Goal: Check status

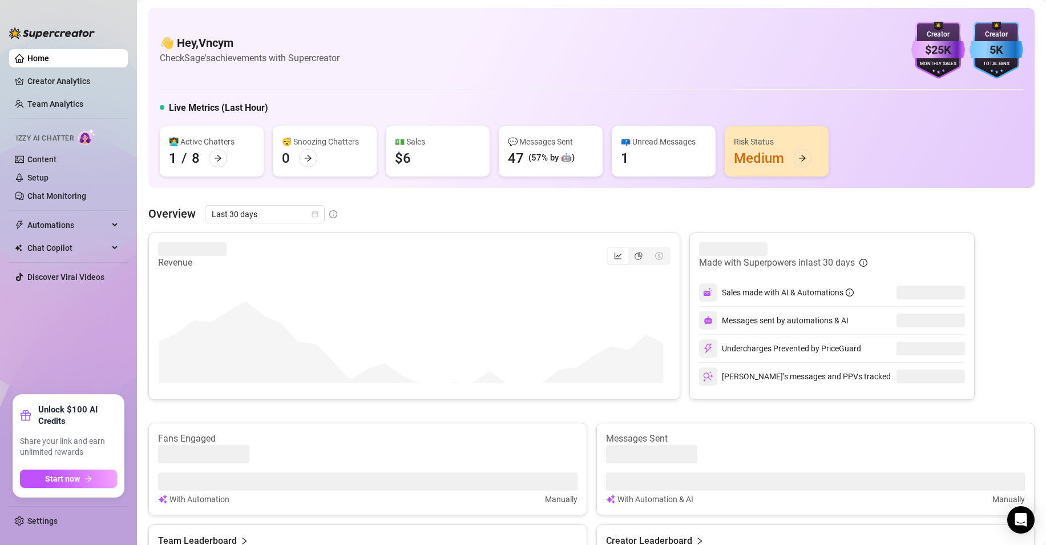
click at [414, 196] on div "👋 Hey, Vncym Check [PERSON_NAME]'s achievements with Supercreator $25K Creator …" at bounding box center [591, 517] width 886 height 1019
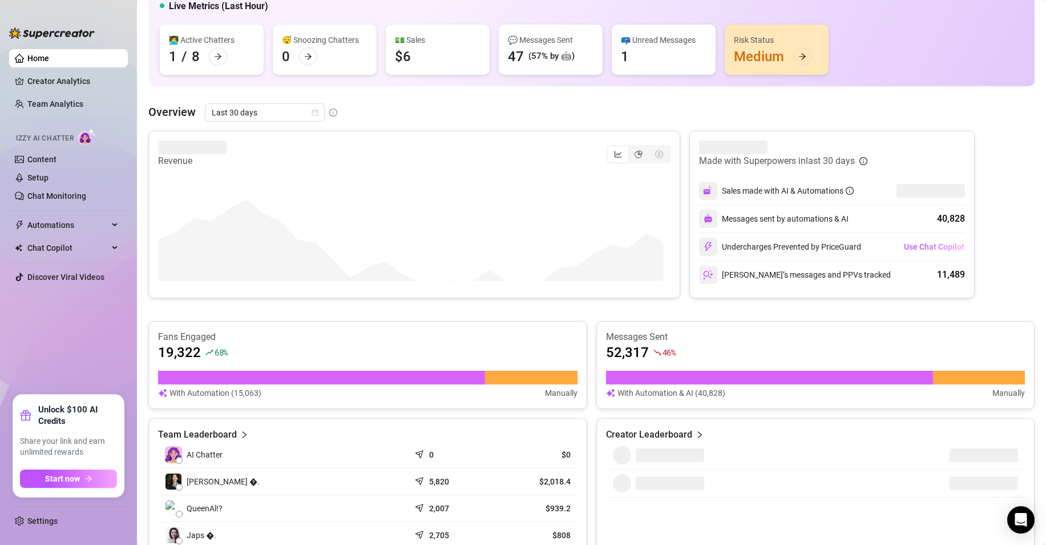
scroll to position [171, 0]
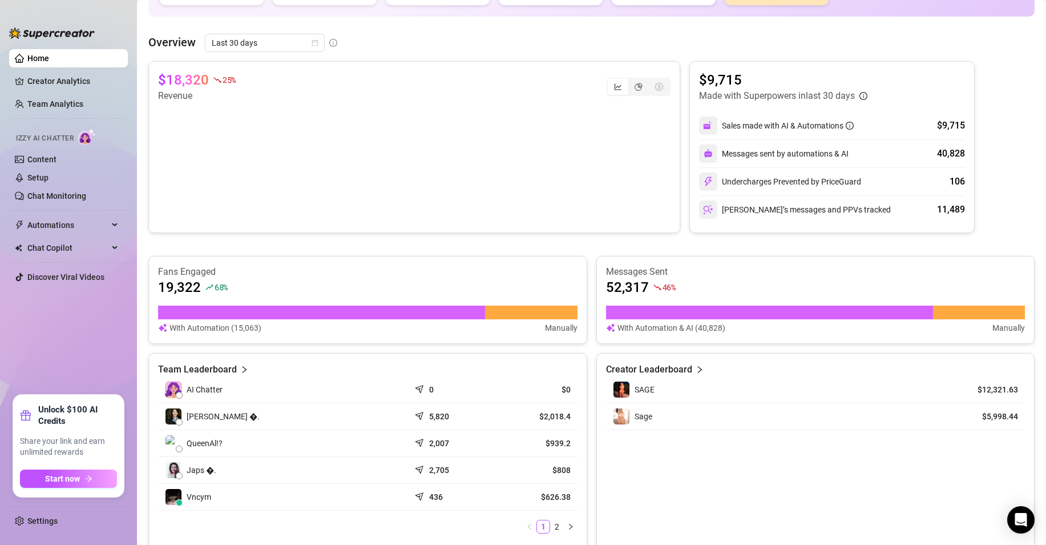
click at [281, 53] on div "Overview Last 30 days $18,320 25 % Revenue $9,715 Made with Superpowers in last…" at bounding box center [591, 293] width 886 height 518
click at [283, 49] on span "Last 30 days" at bounding box center [265, 42] width 106 height 17
click at [260, 127] on div "Last 90 days" at bounding box center [264, 120] width 115 height 18
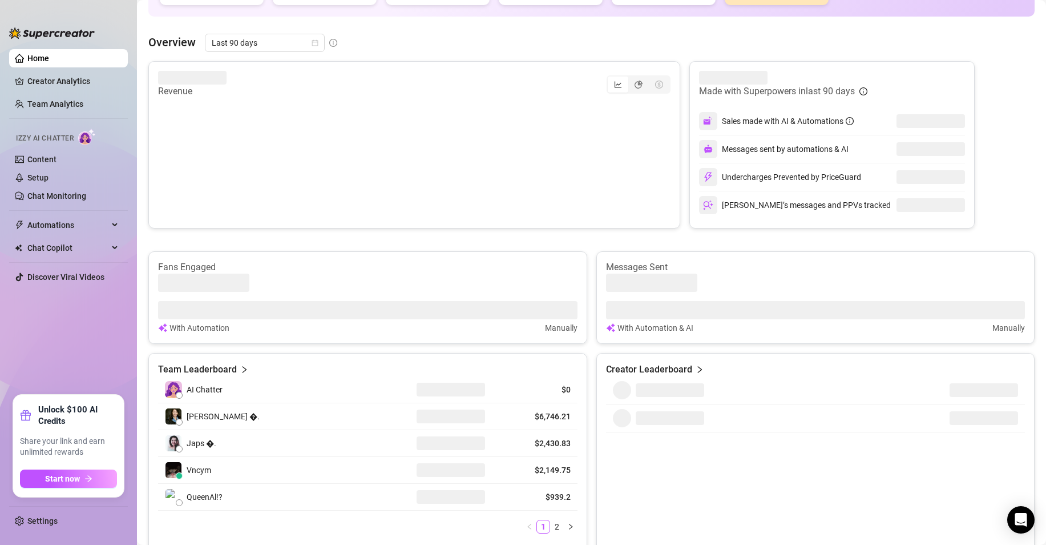
click at [534, 29] on div "👋 Hey, Vncym Check Sage's achievements with Supercreator $25K Creator Monthly S…" at bounding box center [591, 346] width 886 height 1019
click at [251, 47] on span "Last 90 days" at bounding box center [265, 42] width 106 height 17
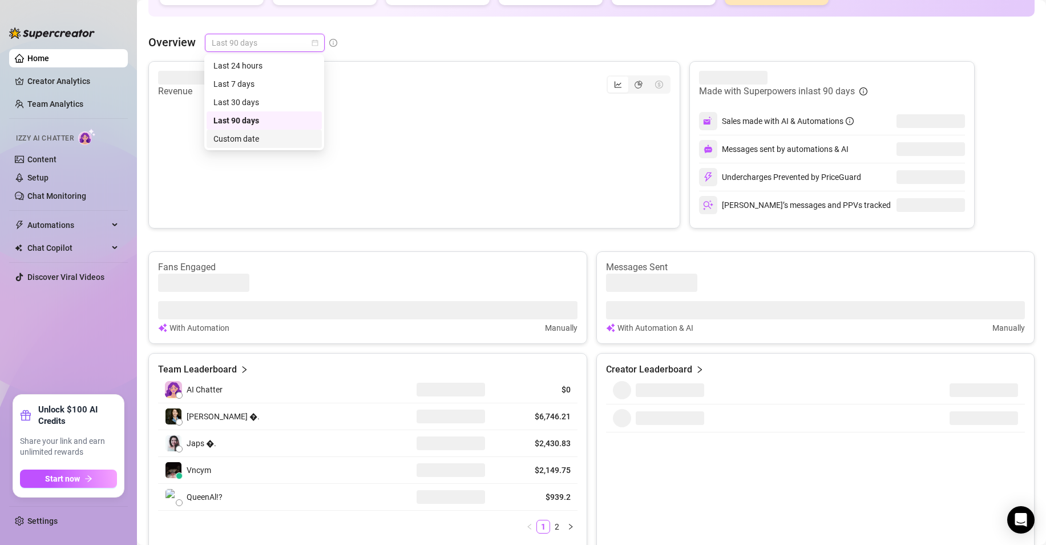
click at [259, 132] on div "Custom date" at bounding box center [264, 139] width 115 height 18
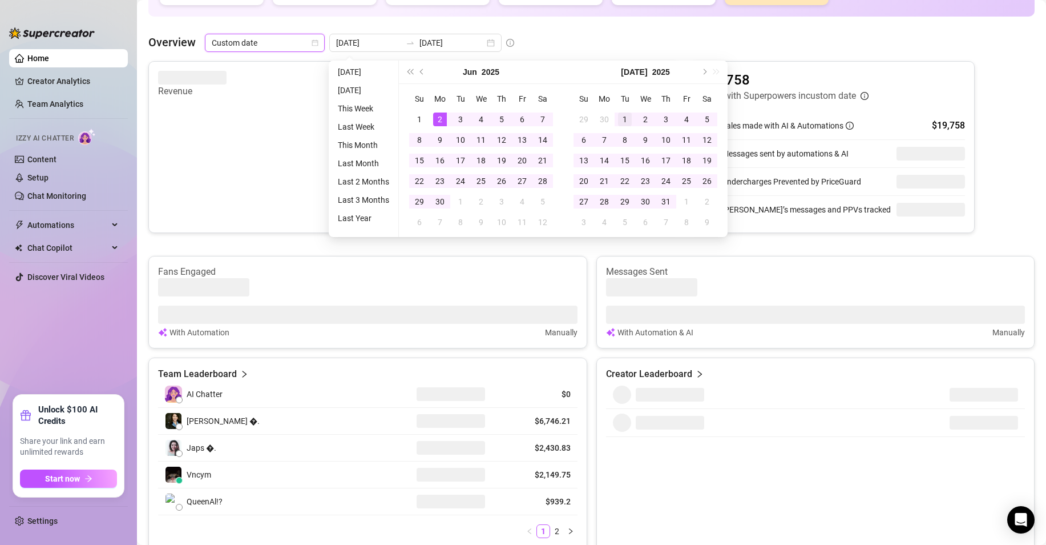
type input "[DATE]"
click at [624, 119] on div "1" at bounding box center [625, 119] width 14 height 14
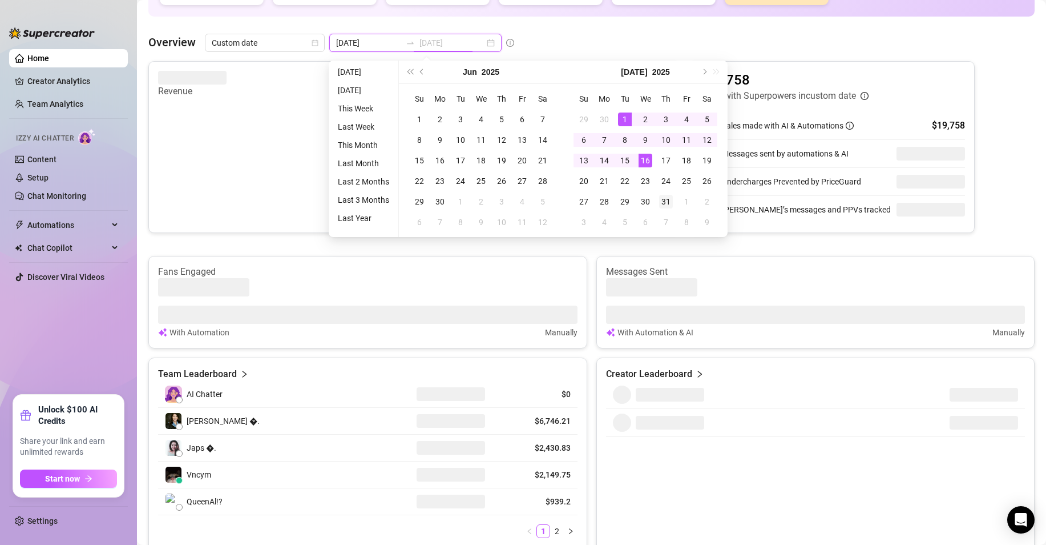
type input "[DATE]"
click at [664, 199] on div "31" at bounding box center [666, 202] width 14 height 14
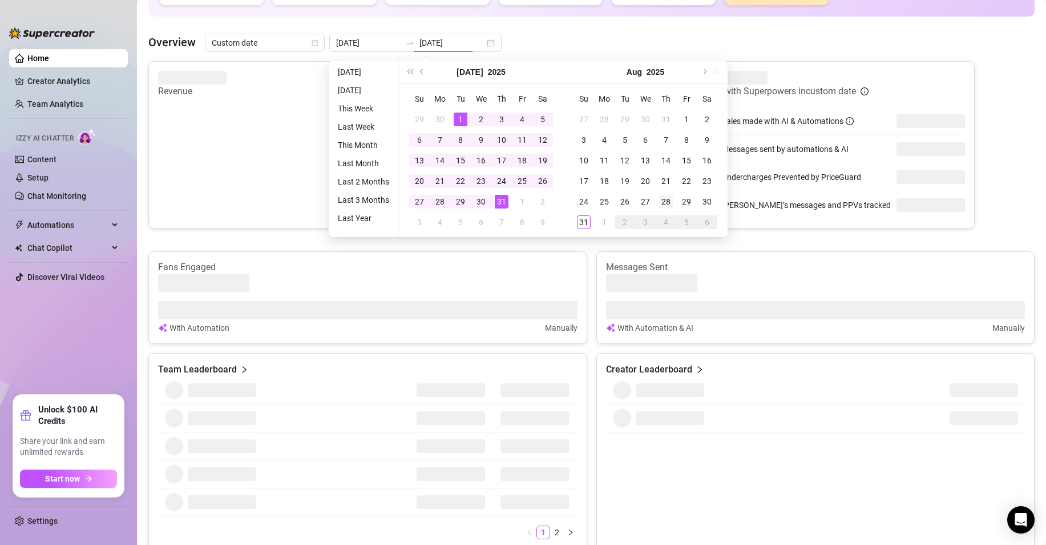
type input "[DATE]"
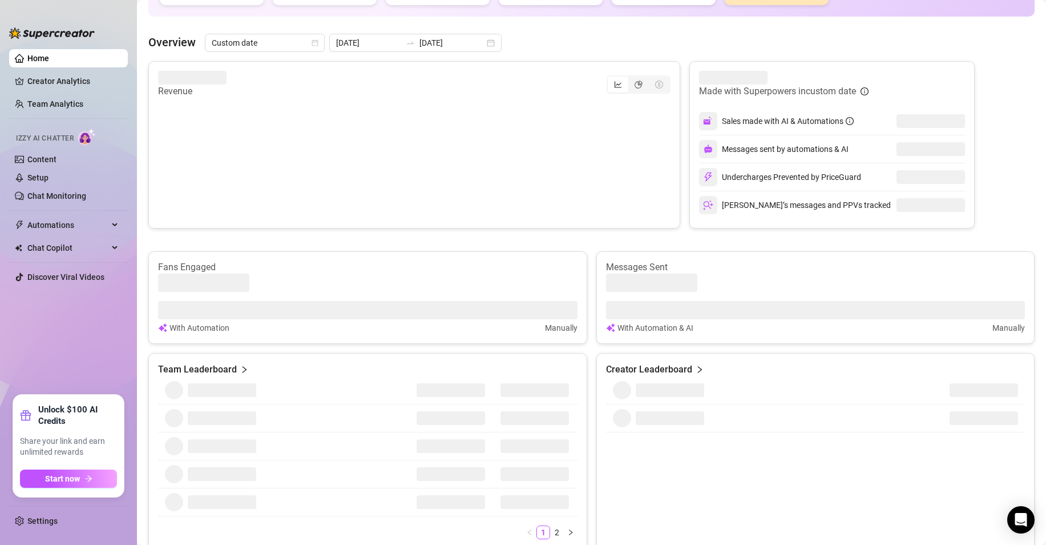
click at [414, 52] on div "Overview Custom date [DATE] [DATE] Revenue Made with Superpowers in custom date…" at bounding box center [591, 296] width 886 height 524
click at [420, 45] on input "[DATE]" at bounding box center [452, 43] width 65 height 13
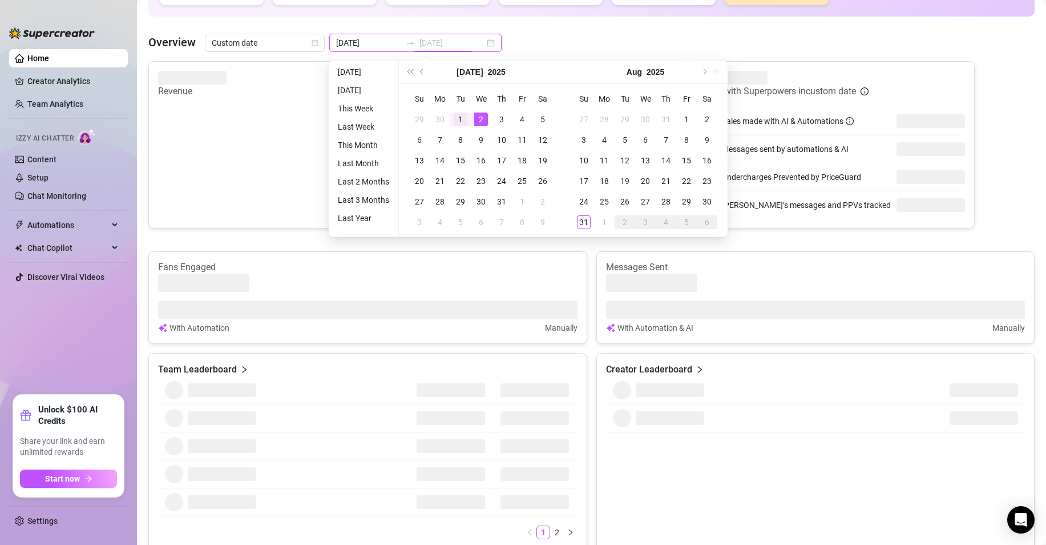
type input "[DATE]"
click at [461, 111] on td "1" at bounding box center [460, 119] width 21 height 21
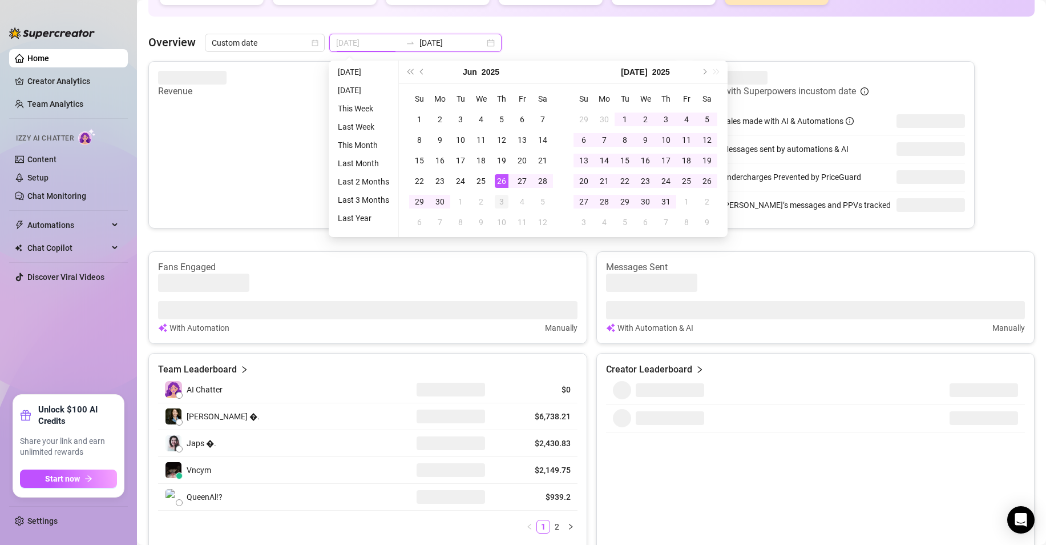
type input "[DATE]"
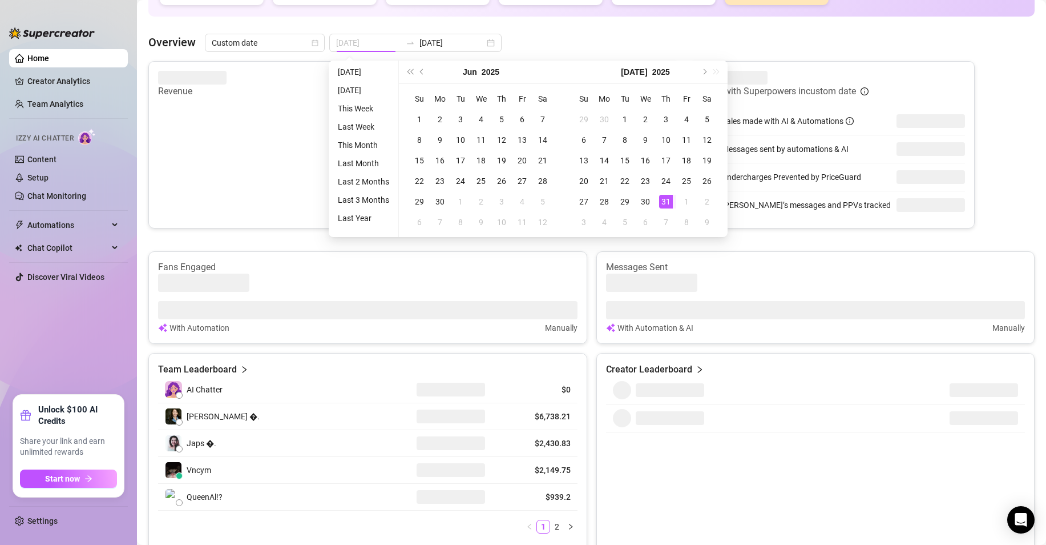
click at [668, 204] on div "31" at bounding box center [666, 202] width 14 height 14
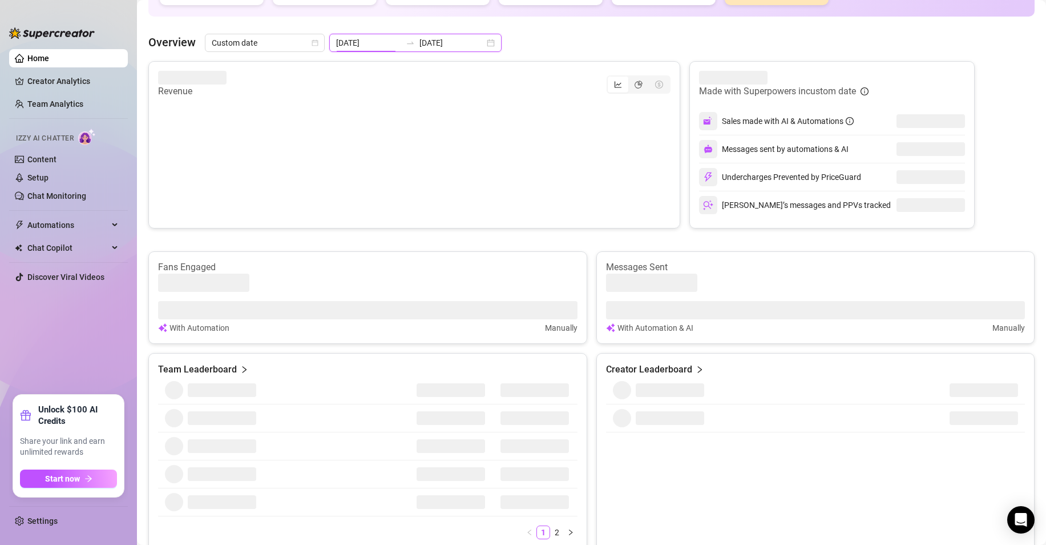
click at [384, 42] on input "[DATE]" at bounding box center [368, 43] width 65 height 13
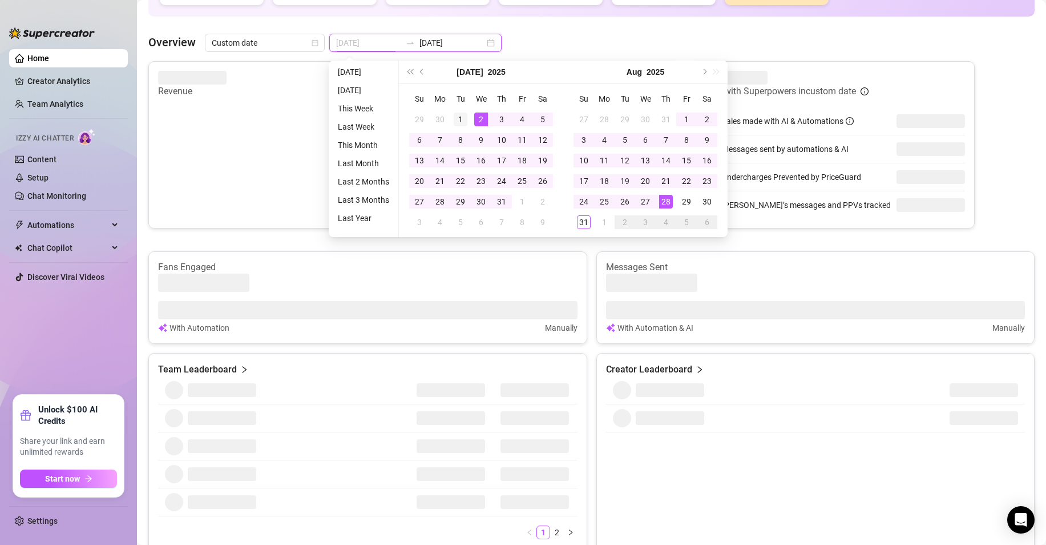
type input "[DATE]"
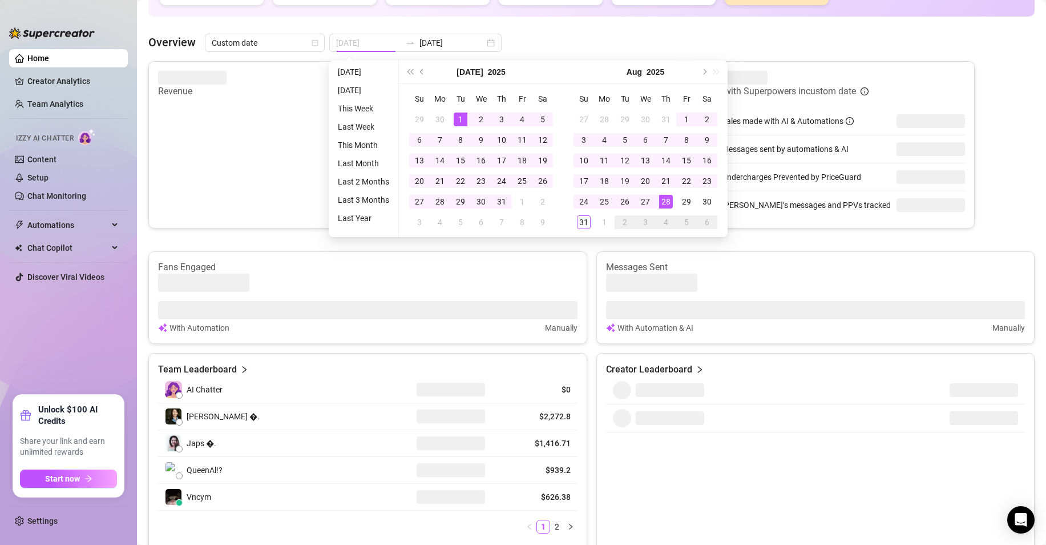
click at [459, 116] on div "1" at bounding box center [461, 119] width 14 height 14
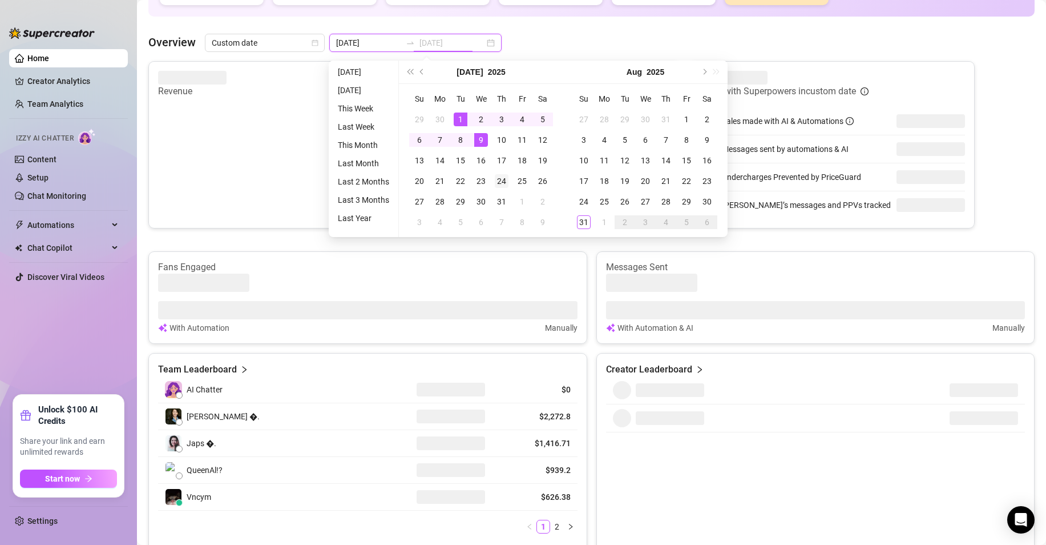
type input "[DATE]"
click at [503, 200] on div "31" at bounding box center [502, 202] width 14 height 14
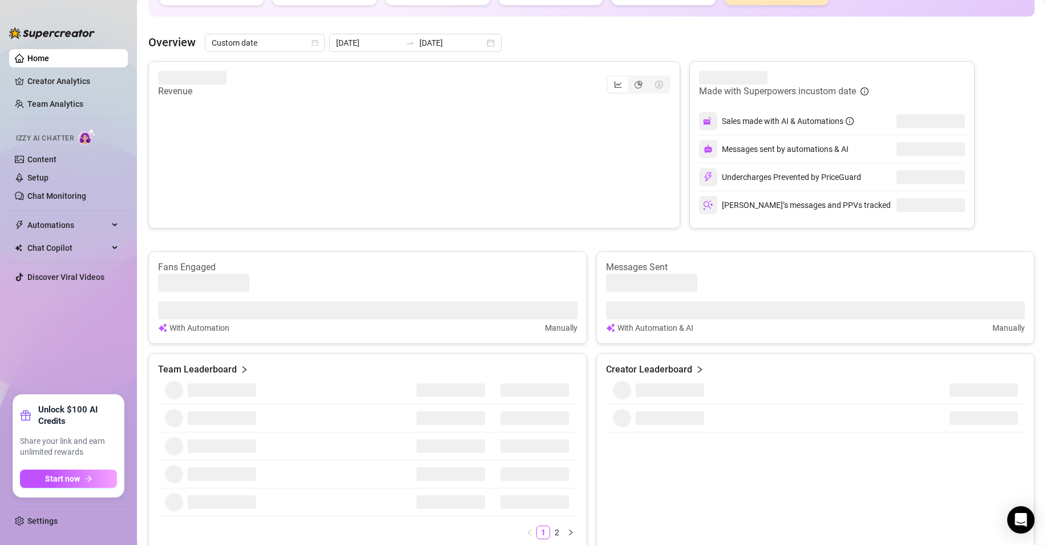
click at [574, 29] on div "👋 Hey, Vncym Check Sage's achievements with Supercreator $25K Creator Monthly S…" at bounding box center [591, 349] width 886 height 1025
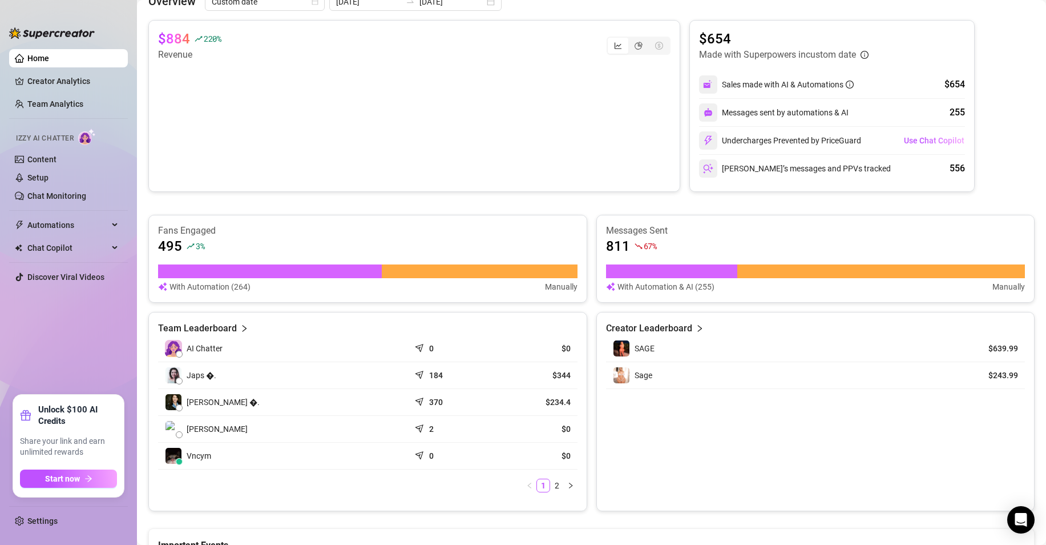
scroll to position [175, 0]
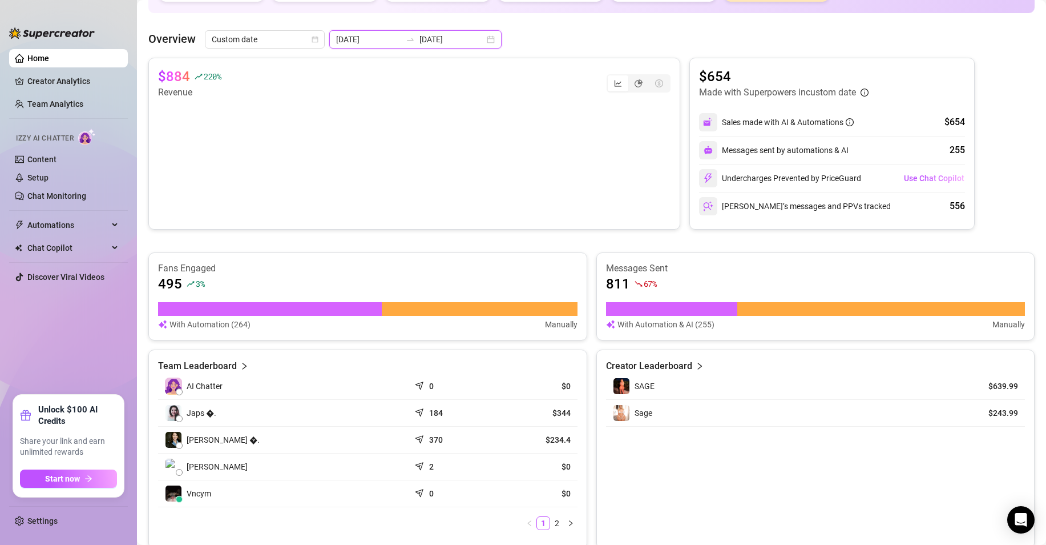
click at [420, 45] on input "[DATE]" at bounding box center [452, 39] width 65 height 13
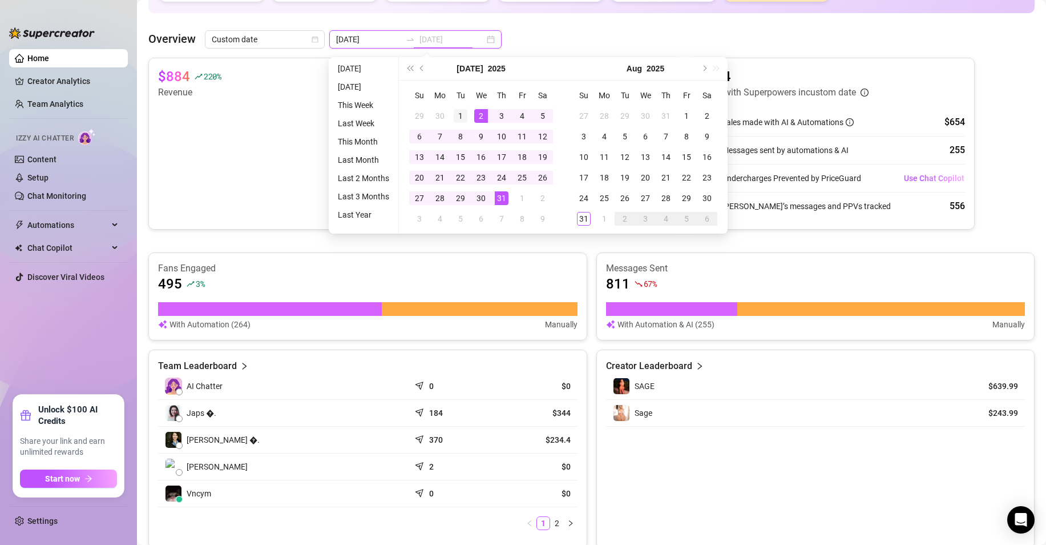
type input "[DATE]"
click at [461, 112] on div "1" at bounding box center [461, 116] width 14 height 14
click at [504, 196] on div "31" at bounding box center [502, 198] width 14 height 14
type input "[DATE]"
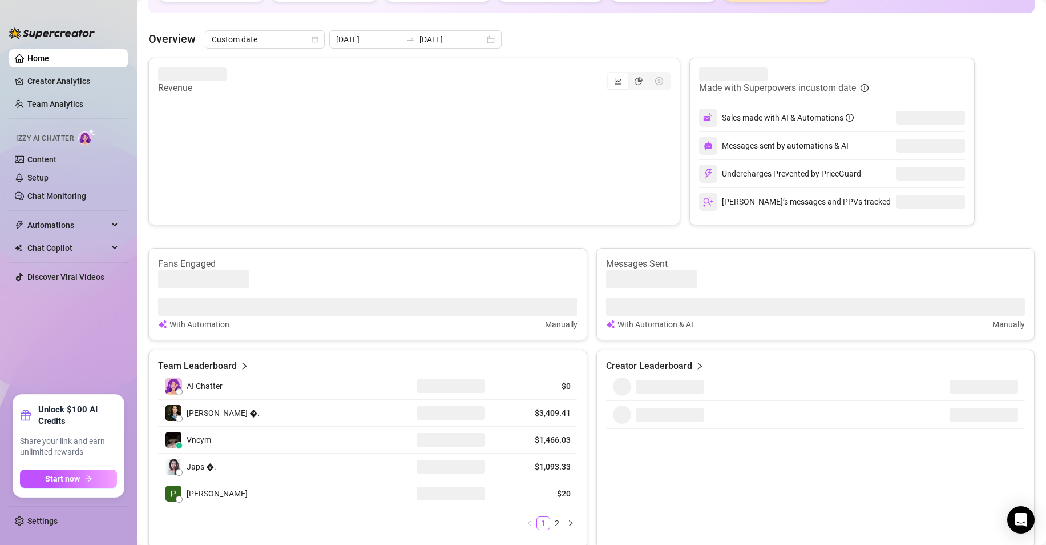
click at [553, 32] on div "Overview Custom date [DATE] [DATE]" at bounding box center [591, 39] width 886 height 18
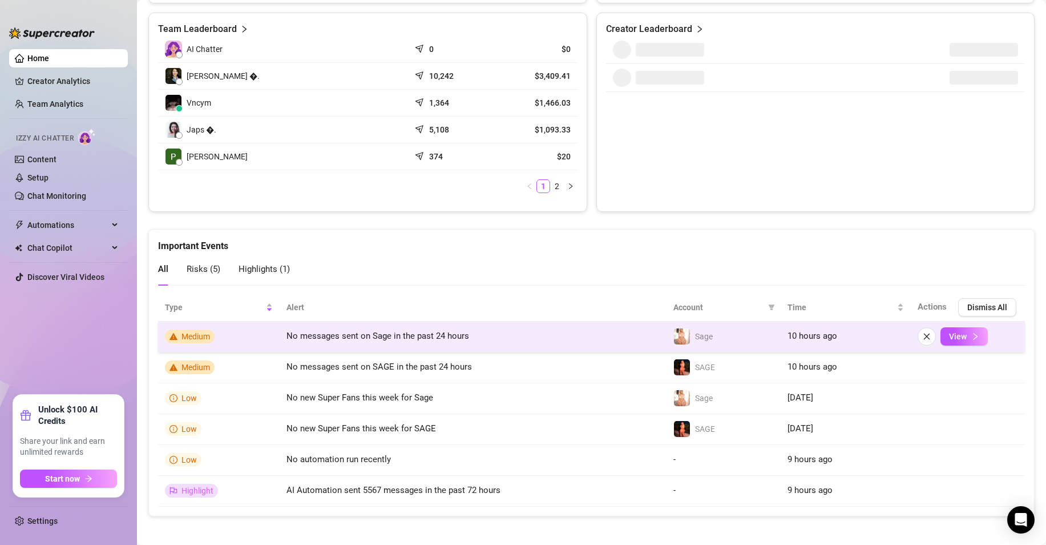
scroll to position [517, 0]
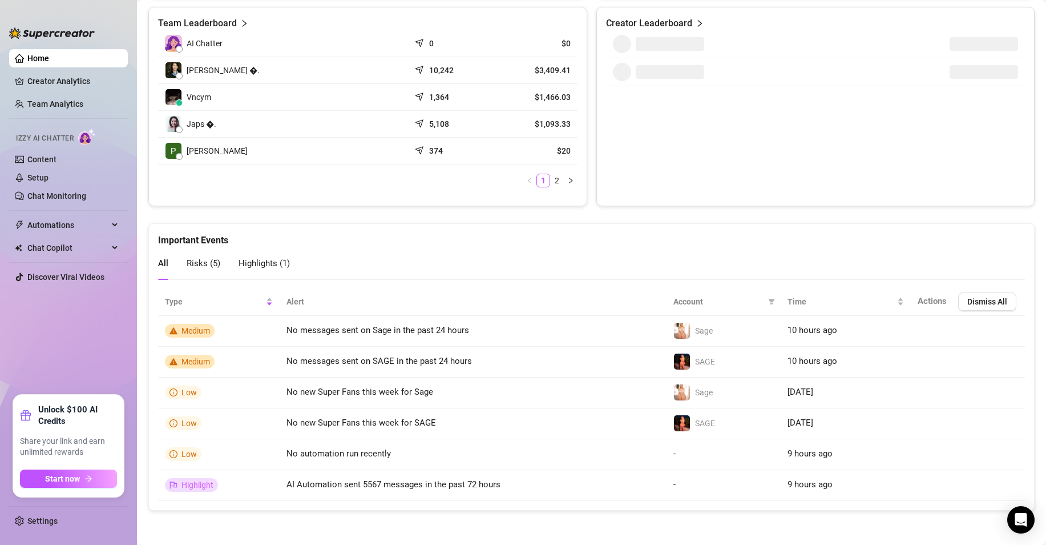
click at [393, 203] on div "Team Leaderboard AI Chatter 0 $0 [PERSON_NAME] �. 10,242 $3,409.41 Vncym 1,364 …" at bounding box center [367, 106] width 439 height 199
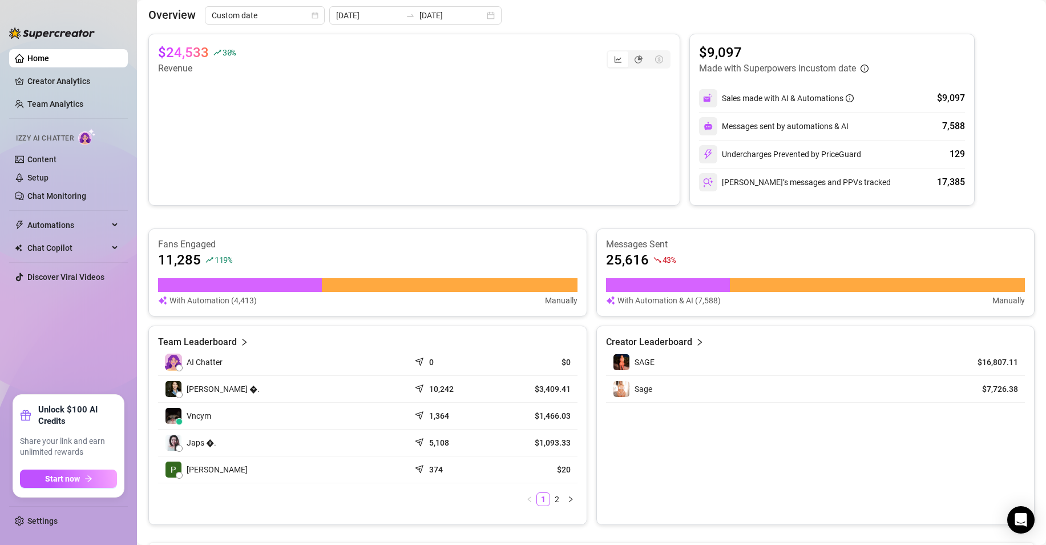
scroll to position [61, 0]
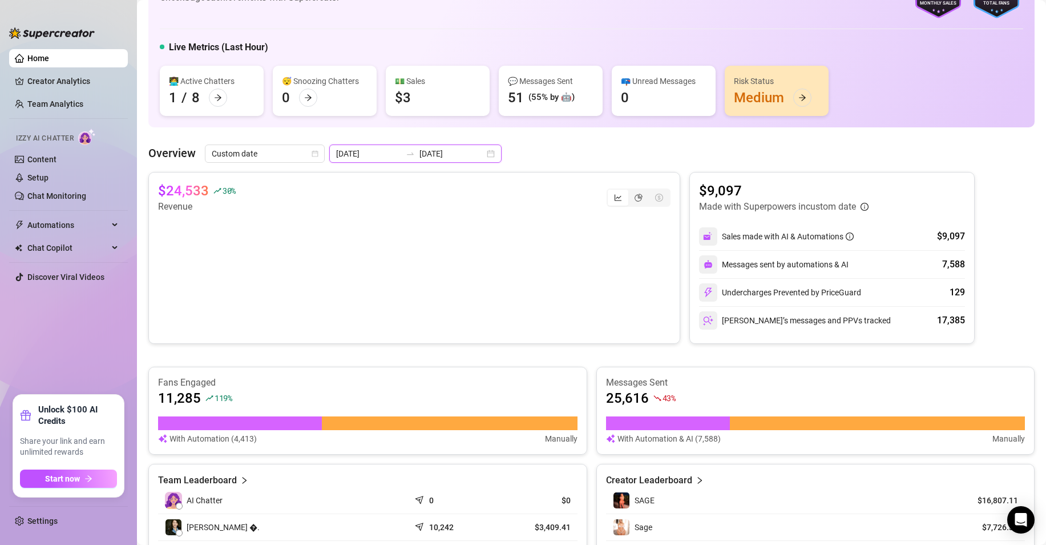
click at [367, 148] on input "[DATE]" at bounding box center [368, 153] width 65 height 13
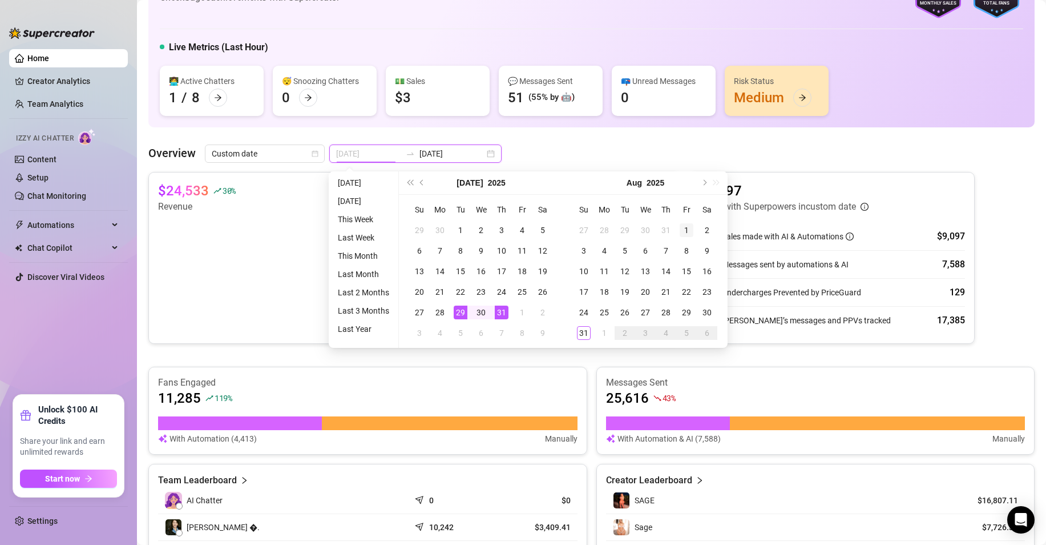
type input "[DATE]"
drag, startPoint x: 687, startPoint y: 230, endPoint x: 664, endPoint y: 255, distance: 33.9
click at [687, 231] on div "1" at bounding box center [687, 230] width 14 height 14
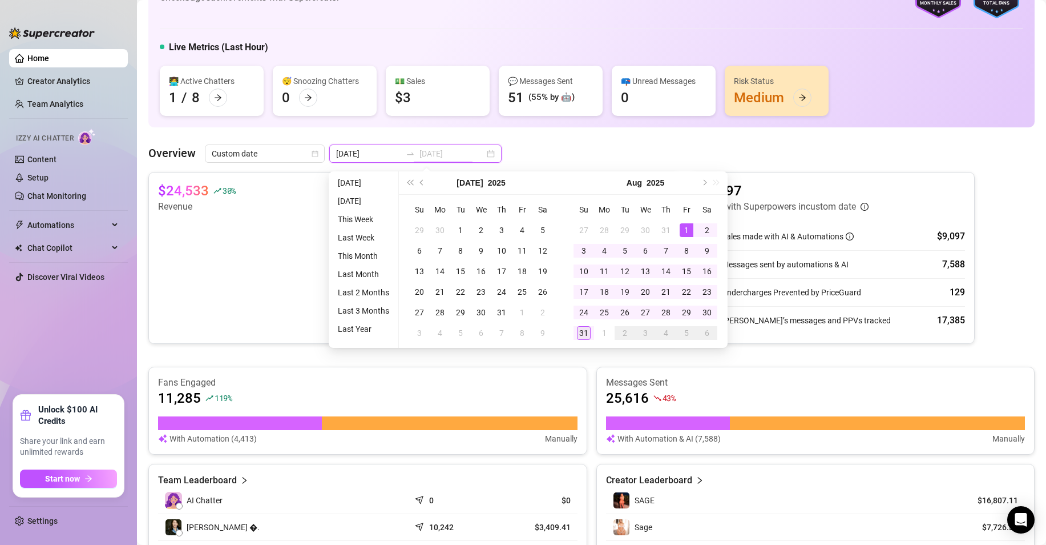
type input "[DATE]"
click at [592, 332] on td "31" at bounding box center [584, 333] width 21 height 21
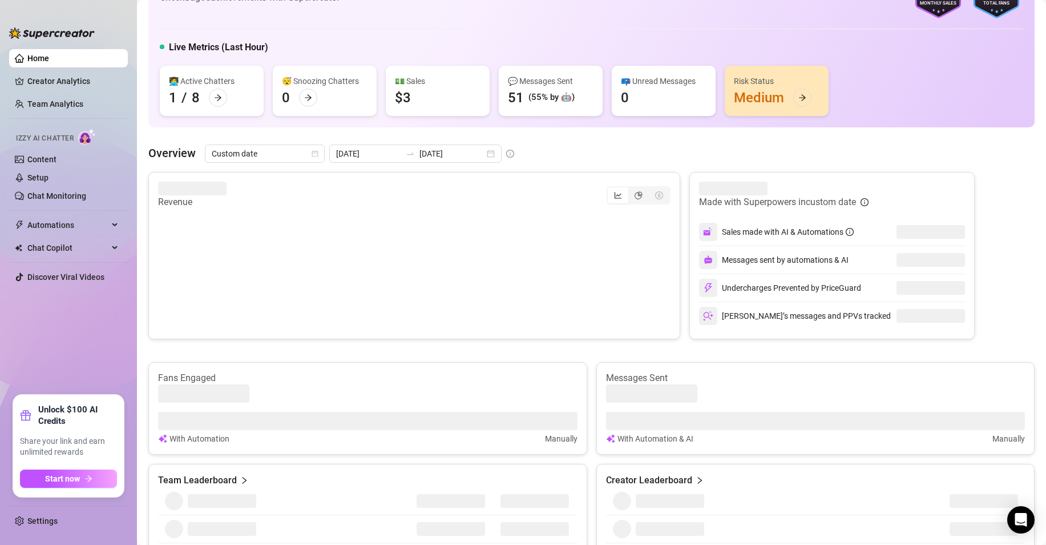
click at [558, 143] on div "👋 Hey, Vncym Check Sage's achievements with Supercreator $25K Creator Monthly S…" at bounding box center [591, 459] width 886 height 1025
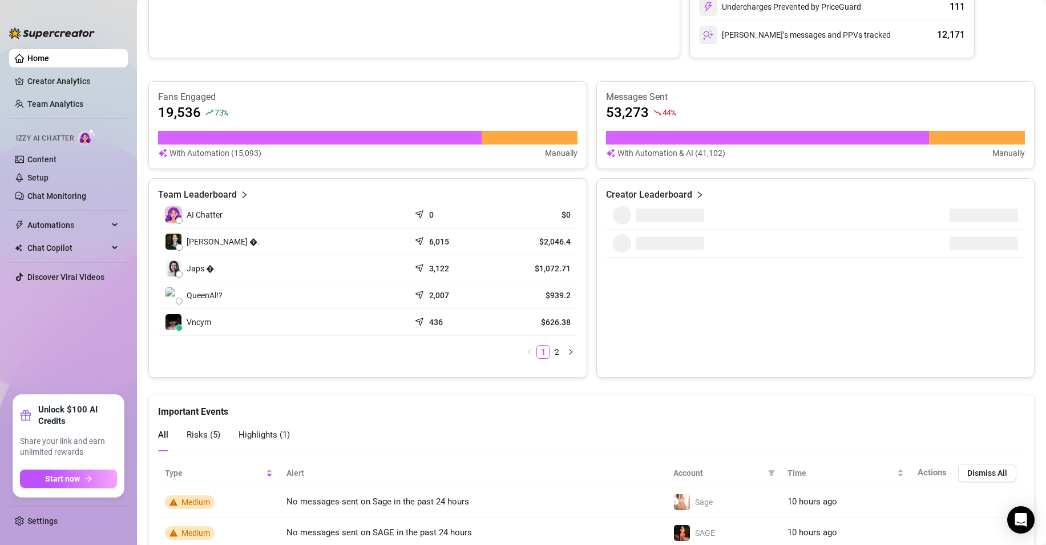
scroll to position [118, 0]
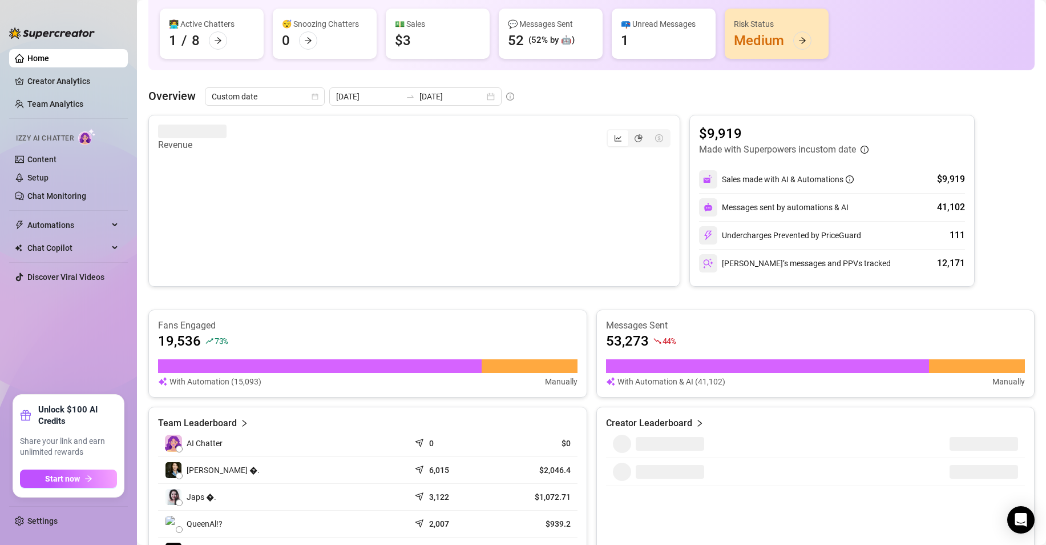
click at [554, 78] on div "👋 Hey, Vncym Check Sage's achievements with Supercreator $25K Creator Monthly S…" at bounding box center [591, 399] width 886 height 1019
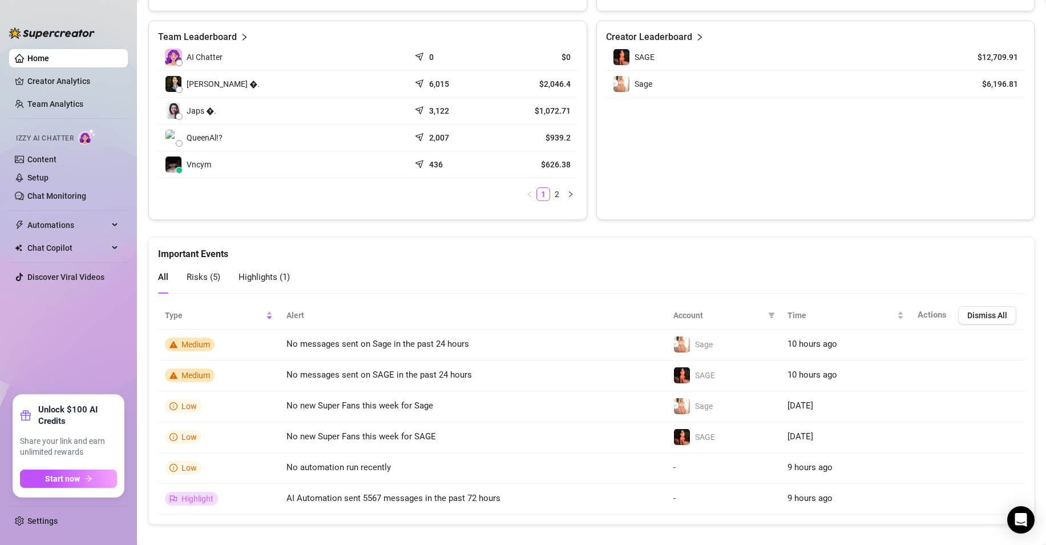
scroll to position [517, 0]
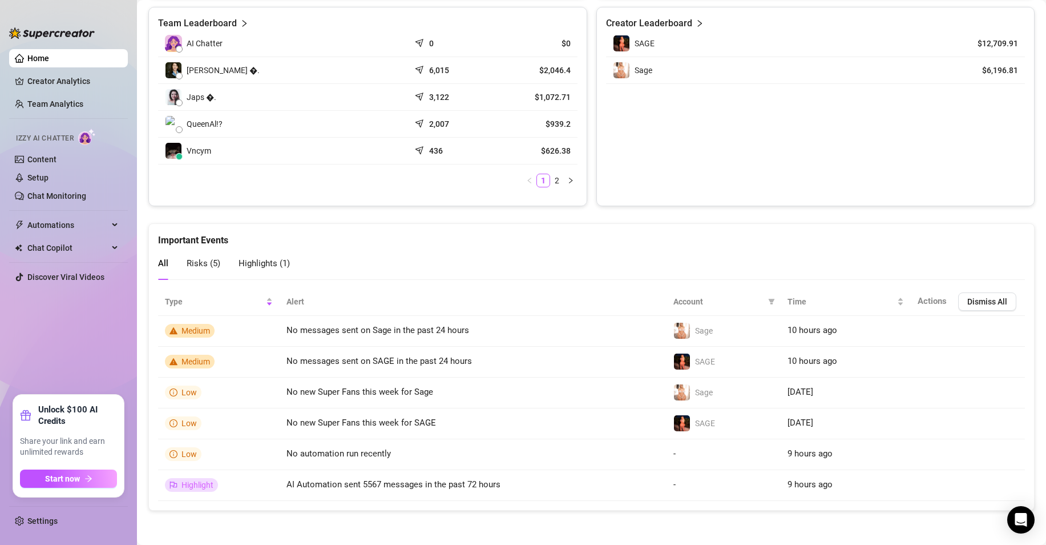
click at [13, 336] on ul "Home Creator Analytics Team Analytics Izzy AI Chatter Content Setup Chat Monito…" at bounding box center [68, 217] width 119 height 345
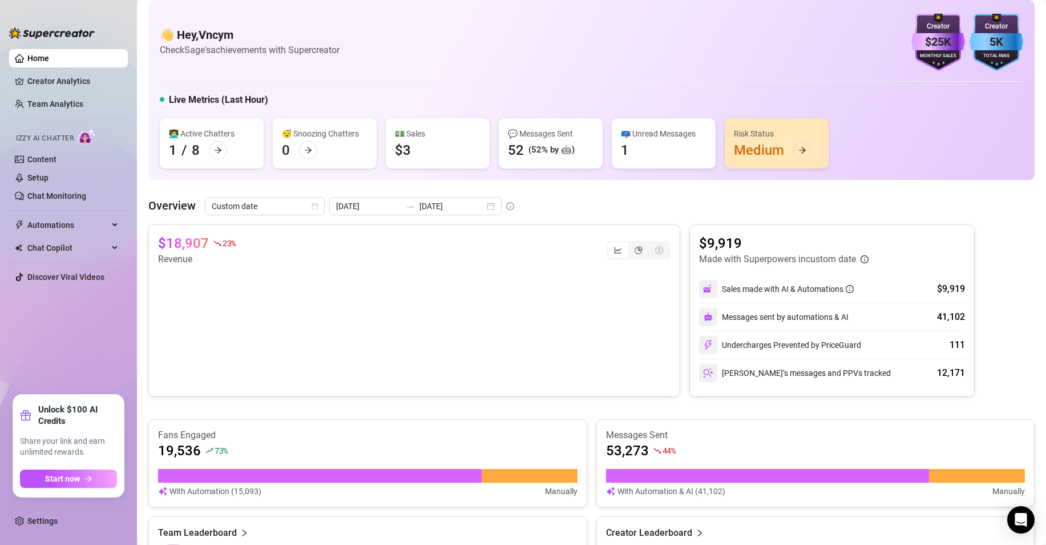
scroll to position [0, 0]
